Goal: Check status: Check status

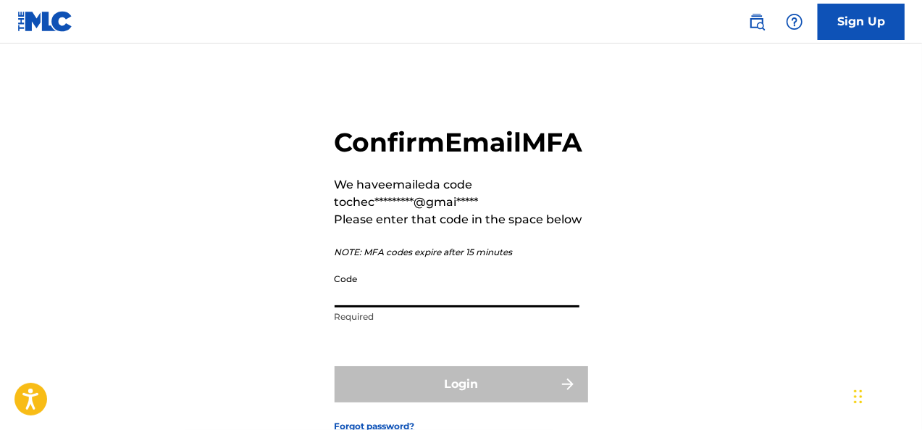
click at [465, 307] on input "Code" at bounding box center [457, 286] width 245 height 41
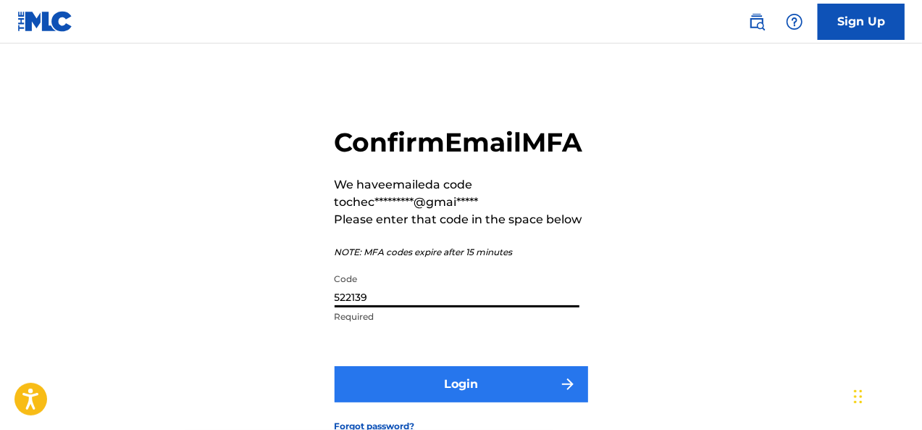
type input "522139"
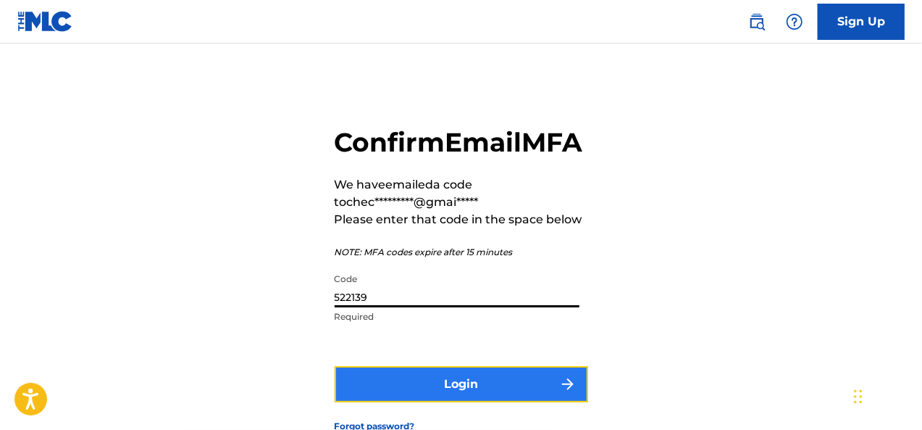
click at [520, 402] on button "Login" at bounding box center [462, 384] width 254 height 36
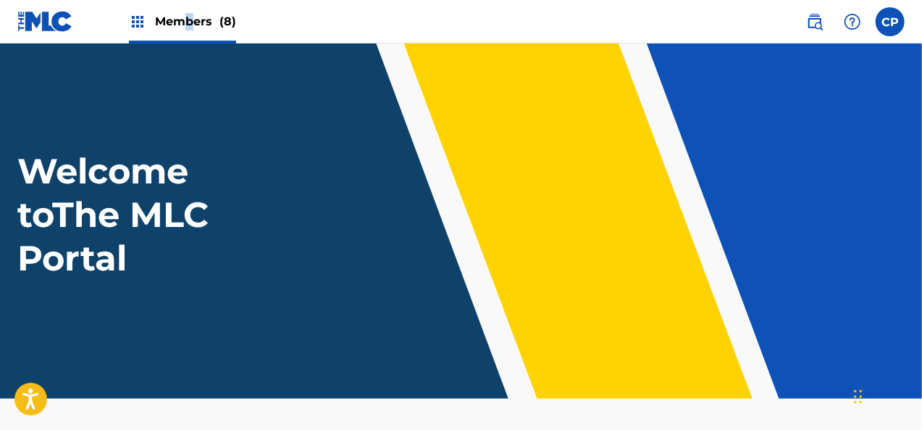
click at [190, 23] on span "Members (8)" at bounding box center [195, 21] width 81 height 17
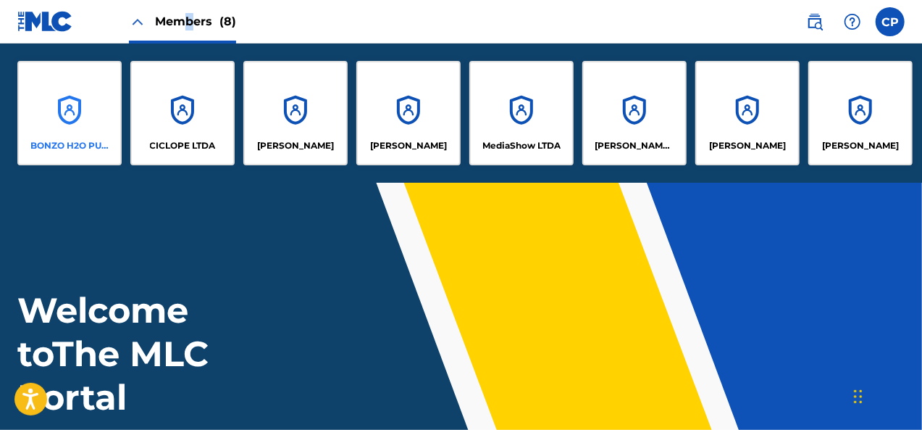
click at [83, 130] on div "BONZO H2O PUBLISHING" at bounding box center [69, 113] width 104 height 104
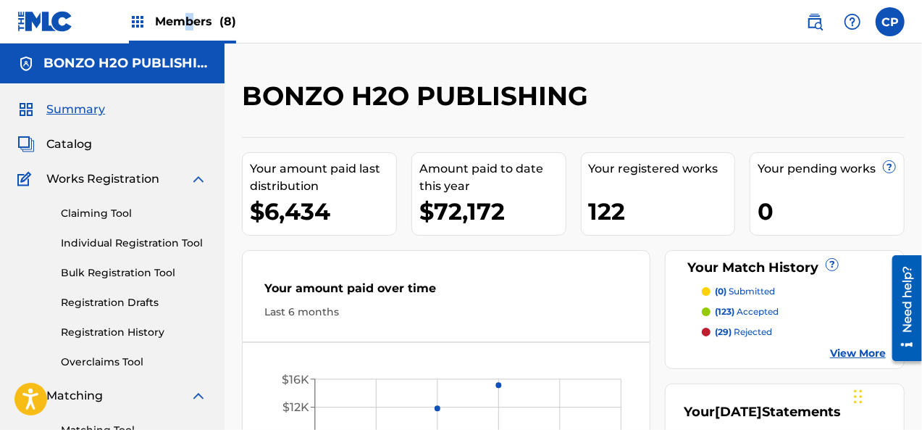
scroll to position [145, 0]
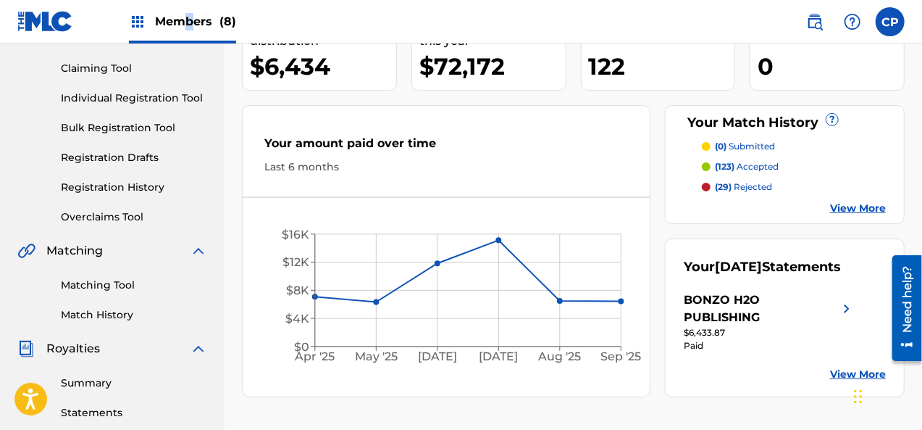
click at [116, 290] on link "Matching Tool" at bounding box center [134, 284] width 146 height 15
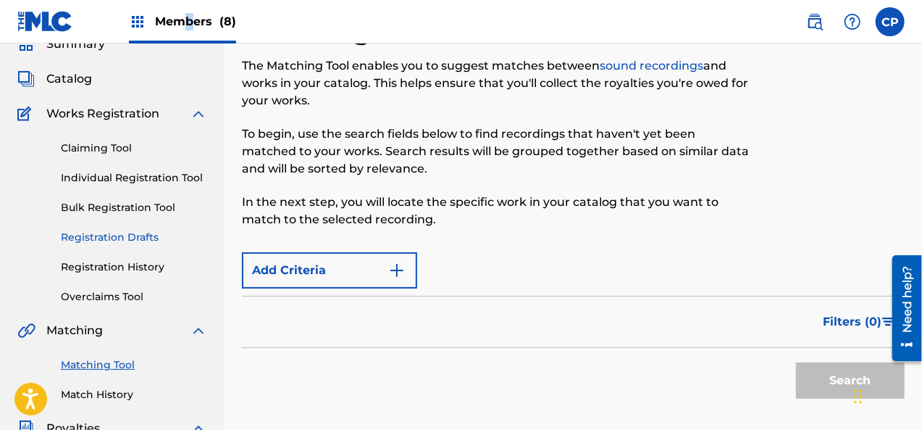
scroll to position [145, 0]
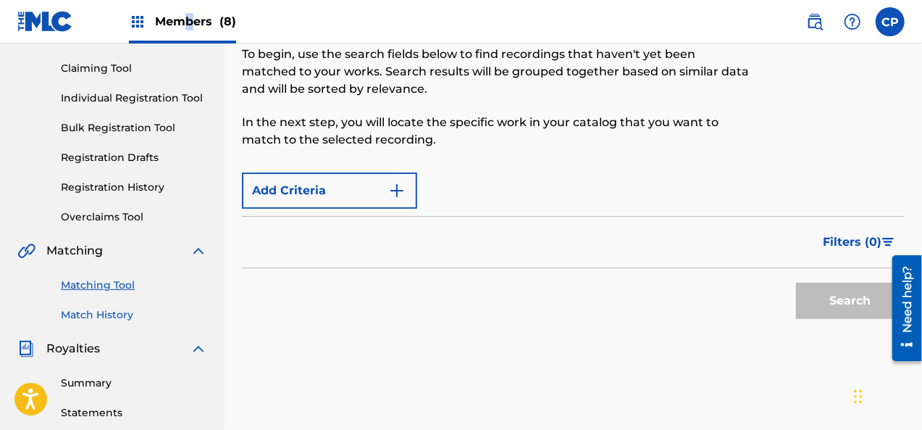
click at [132, 318] on link "Match History" at bounding box center [134, 314] width 146 height 15
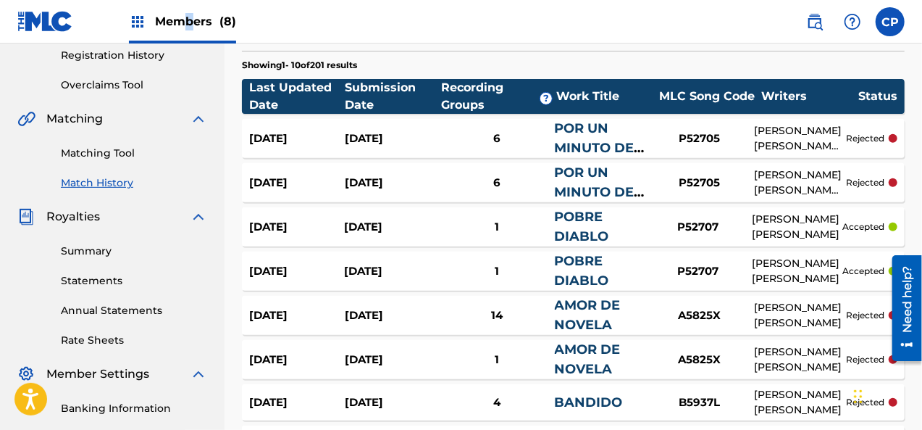
scroll to position [290, 0]
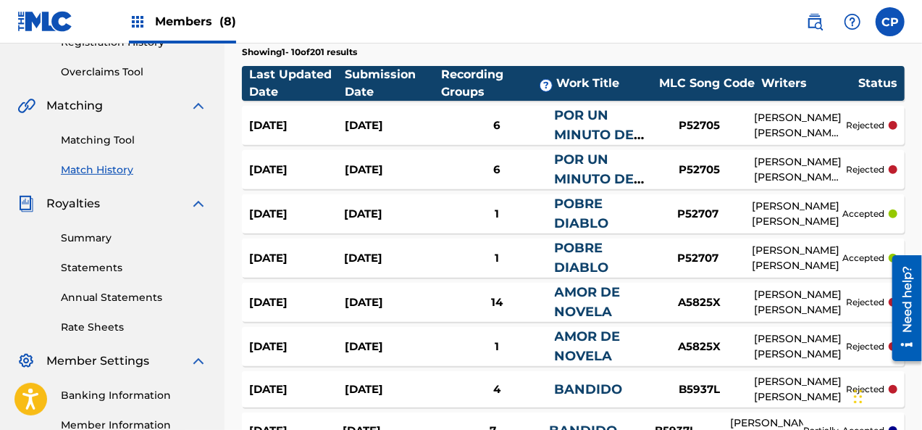
click at [264, 86] on div "Last Updated Date" at bounding box center [297, 83] width 96 height 35
click at [601, 122] on div "POR UN MINUTO DE TU AMOR" at bounding box center [600, 125] width 91 height 39
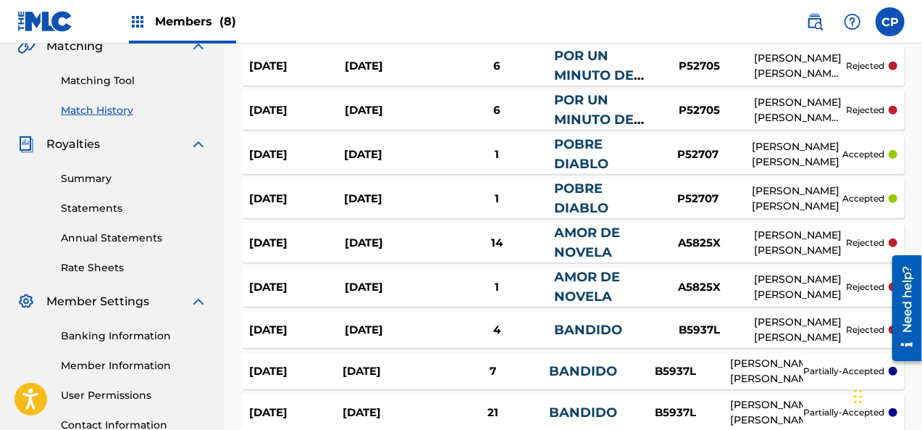
scroll to position [362, 0]
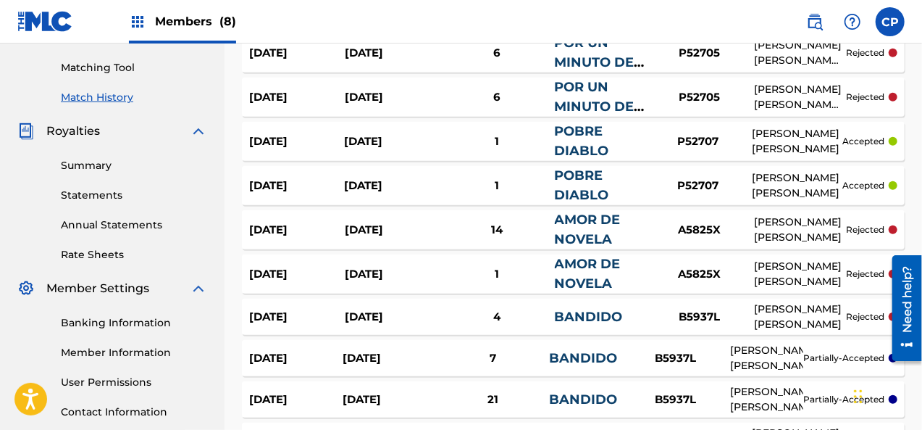
click at [869, 223] on p "rejected" at bounding box center [865, 229] width 38 height 13
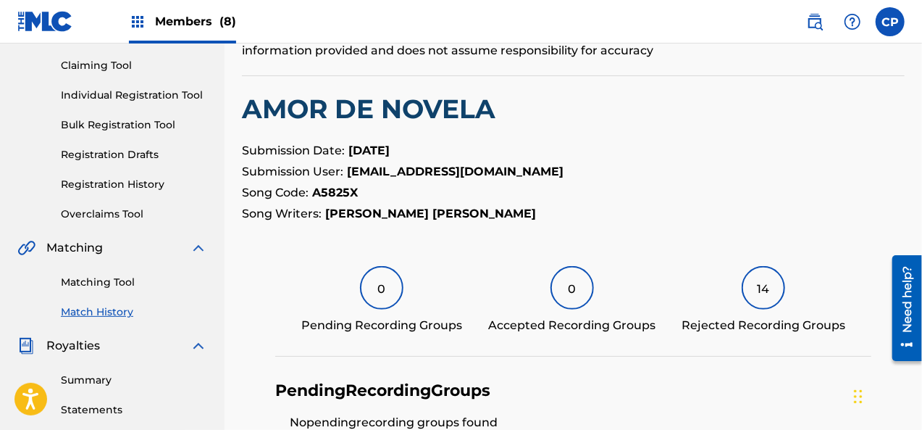
scroll to position [217, 0]
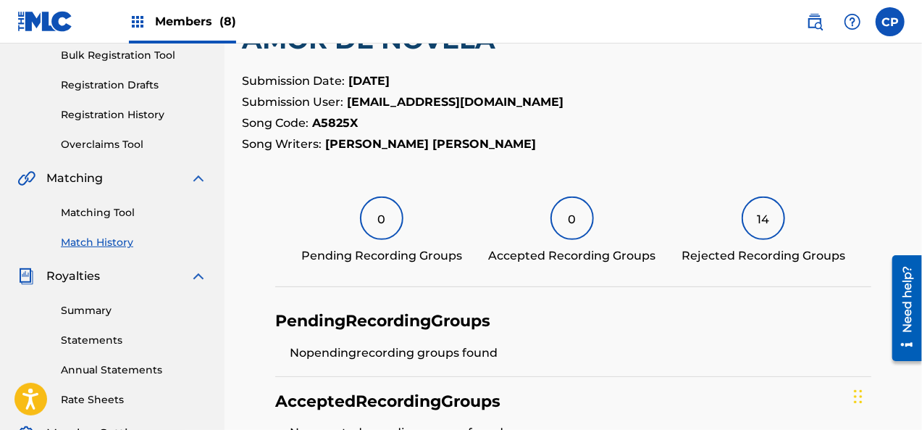
click at [107, 235] on link "Match History" at bounding box center [134, 242] width 146 height 15
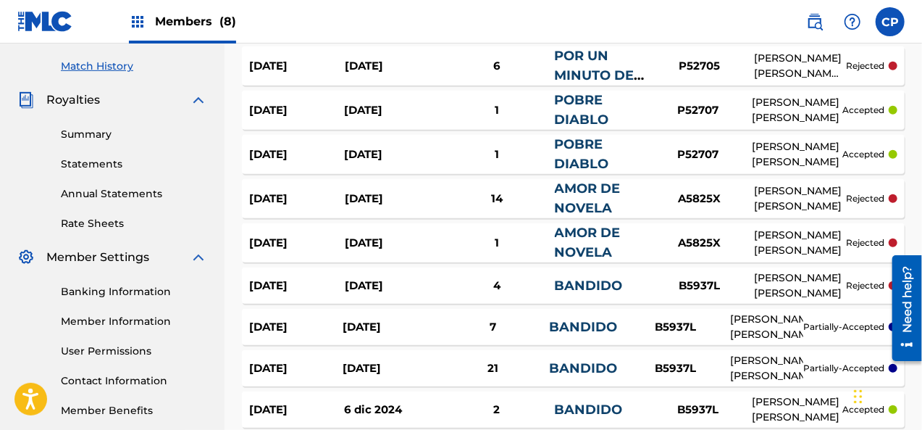
scroll to position [435, 0]
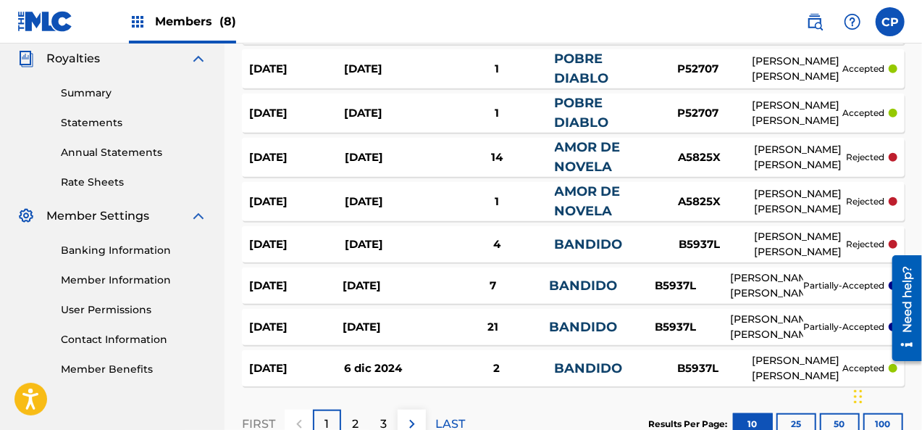
click at [842, 240] on div "[PERSON_NAME] [PERSON_NAME]" at bounding box center [800, 244] width 92 height 30
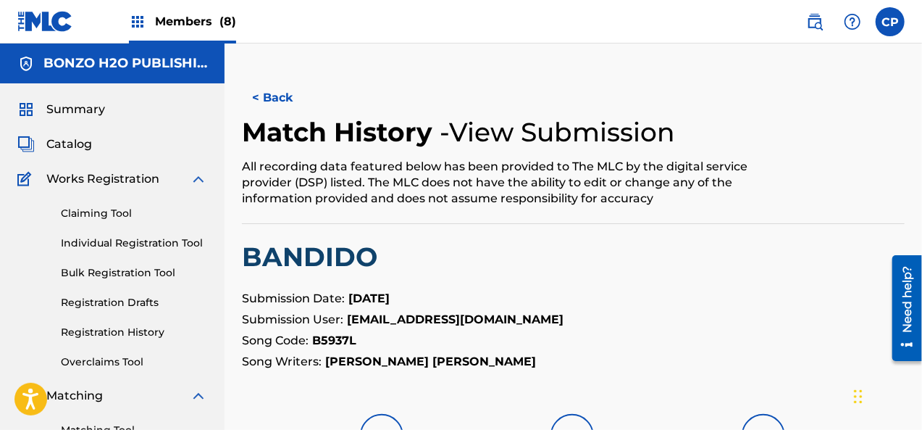
scroll to position [145, 0]
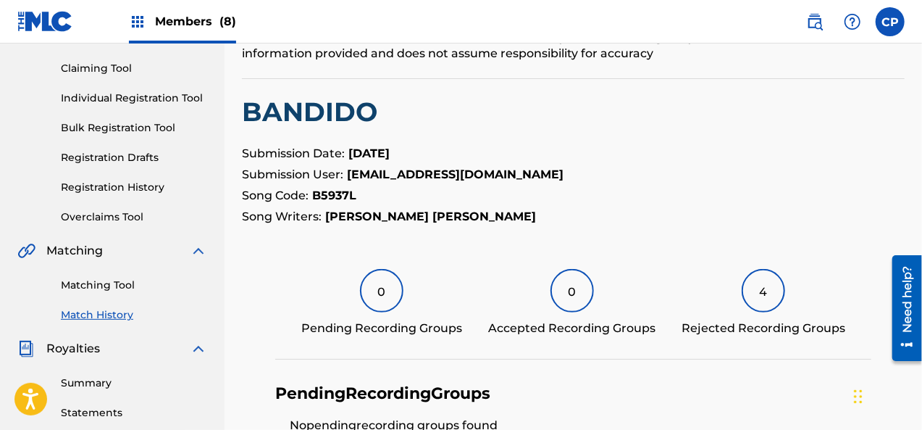
click at [103, 316] on link "Match History" at bounding box center [134, 314] width 146 height 15
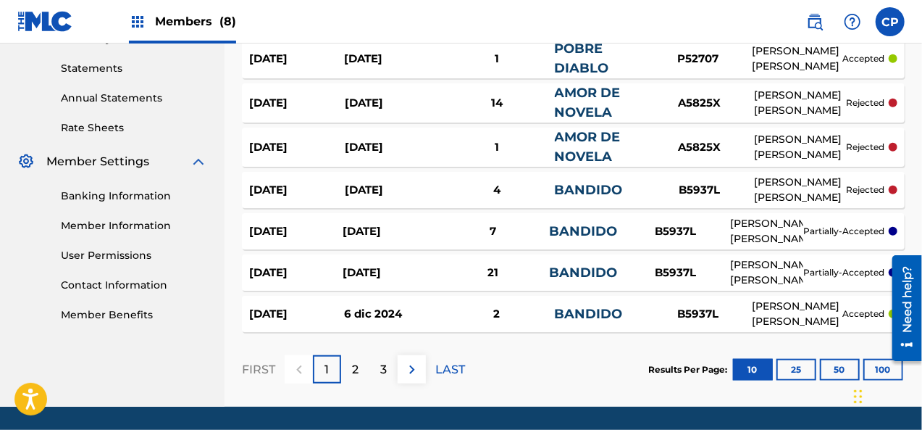
scroll to position [507, 0]
